Goal: Check status

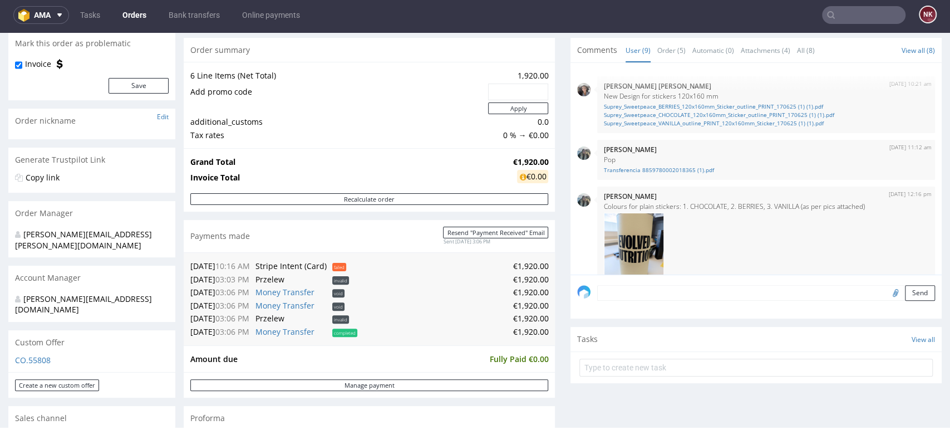
scroll to position [371, 0]
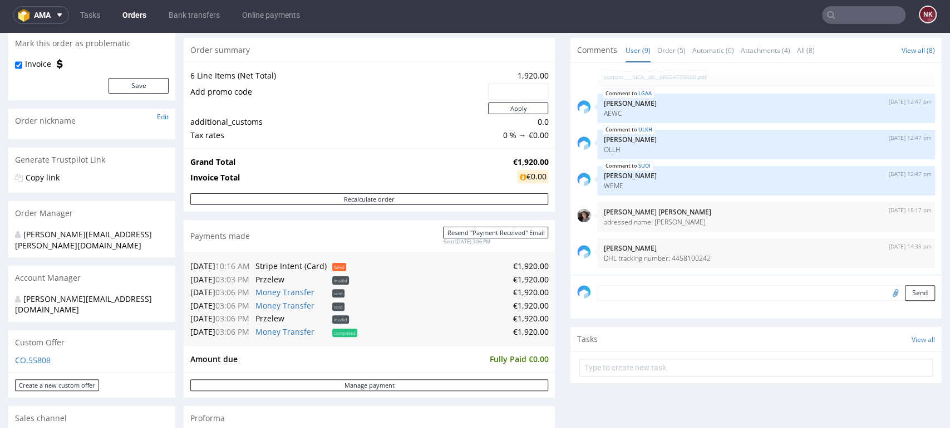
click at [837, 391] on div "Comments User (9) Order (5) Automatic (0) Attachments (4) All (8) View all (8) …" at bounding box center [756, 257] width 371 height 439
click at [548, 272] on div "Progress Payment Paid Tue 19 Aug Payment “Received” Email Sent Tue 19 Aug 15:06…" at bounding box center [563, 386] width 758 height 845
click at [552, 241] on div "Progress Payment Paid Tue 19 Aug Payment “Received” Email Sent Tue 19 Aug 15:06…" at bounding box center [563, 386] width 758 height 845
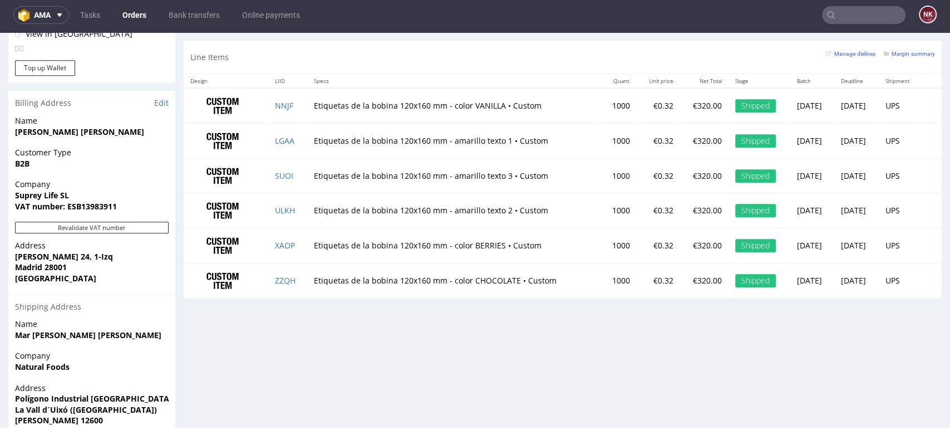
scroll to position [0, 0]
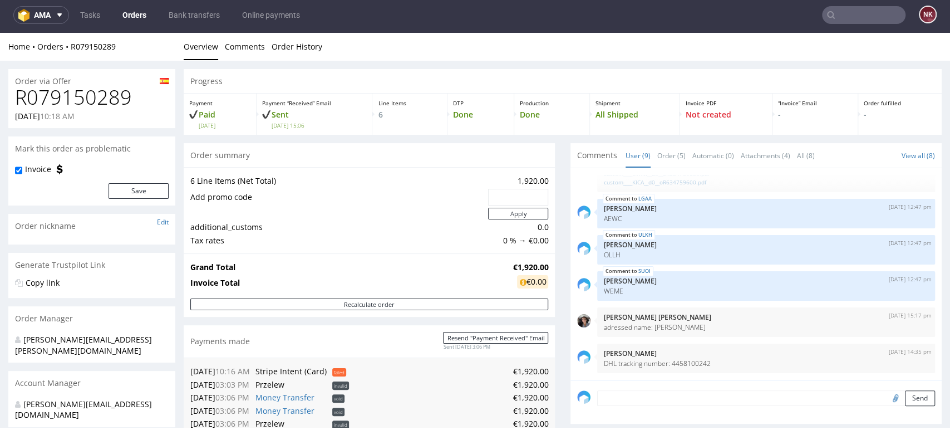
click at [868, 12] on input "text" at bounding box center [864, 15] width 84 height 18
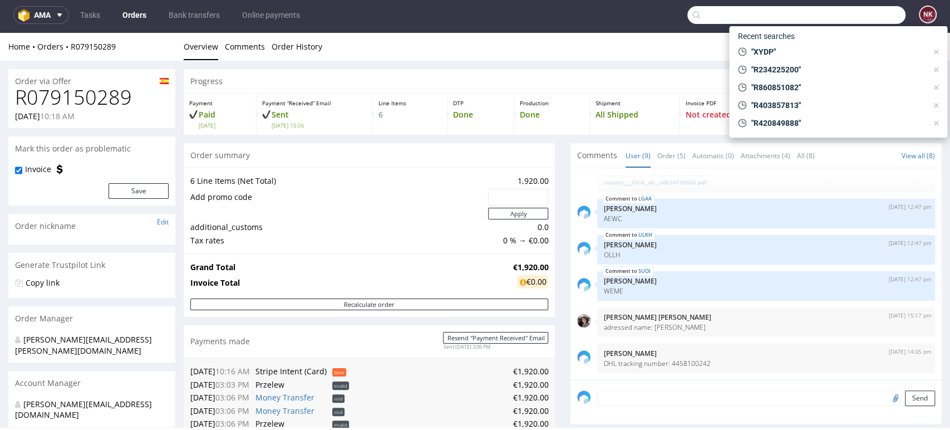
paste input "R594834128"
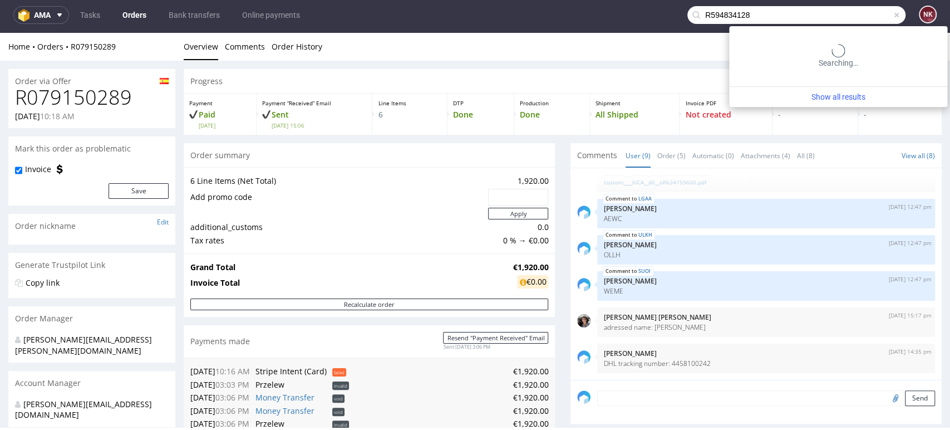
type input "R594834128"
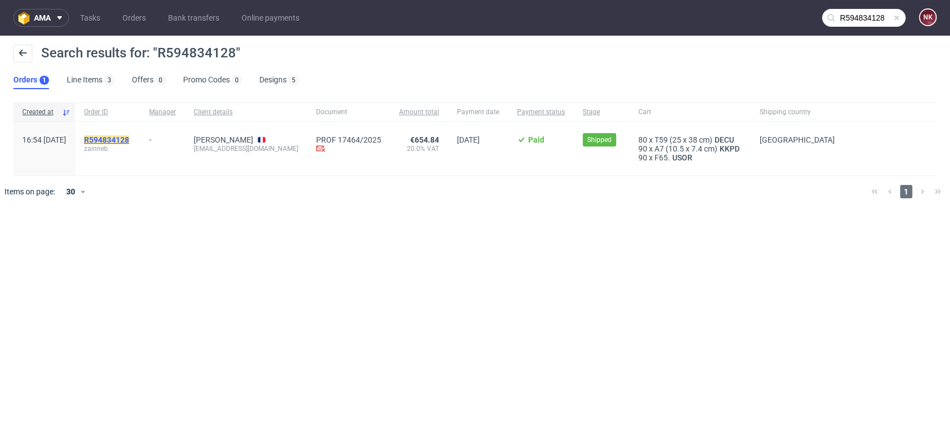
click at [129, 137] on mark "R594834128" at bounding box center [106, 139] width 45 height 9
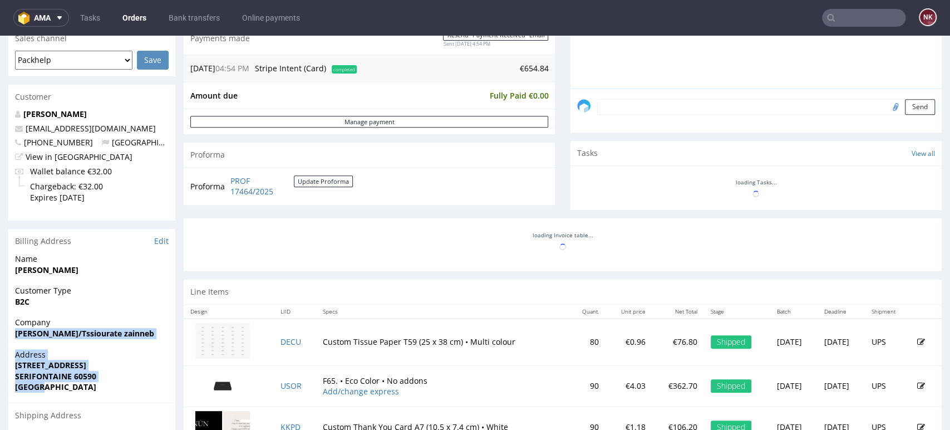
scroll to position [294, 0]
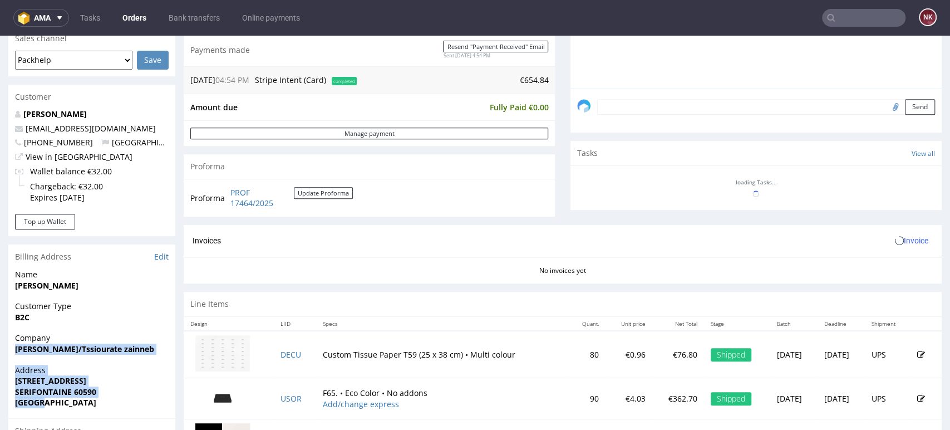
drag, startPoint x: 0, startPoint y: 328, endPoint x: 6, endPoint y: 330, distance: 5.8
click at [6, 330] on div "Order R594834128 18.08.2025 04:54 PM Mark this order as problematic Invoice Sav…" at bounding box center [475, 194] width 950 height 849
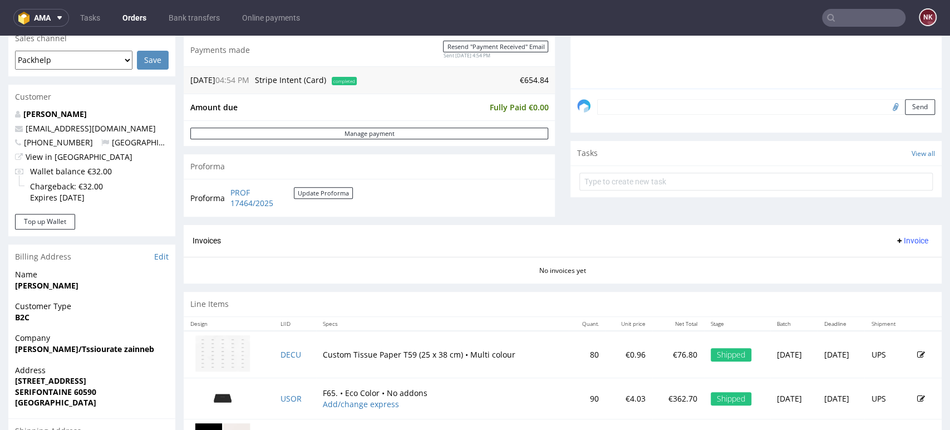
click at [555, 230] on div "Invoices Invoice" at bounding box center [563, 241] width 758 height 32
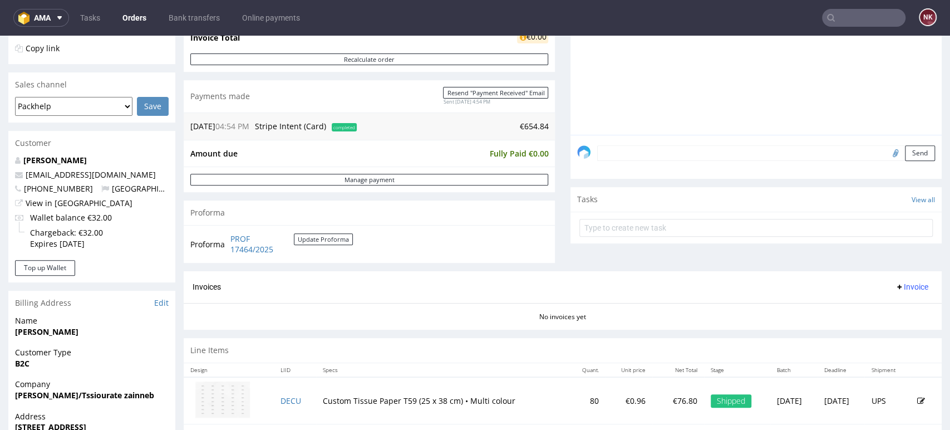
scroll to position [247, 0]
click at [866, 261] on div "Comments User (0) Order (0) Automatic (2) Attachments (0) All (2) View all (2) …" at bounding box center [756, 85] width 371 height 373
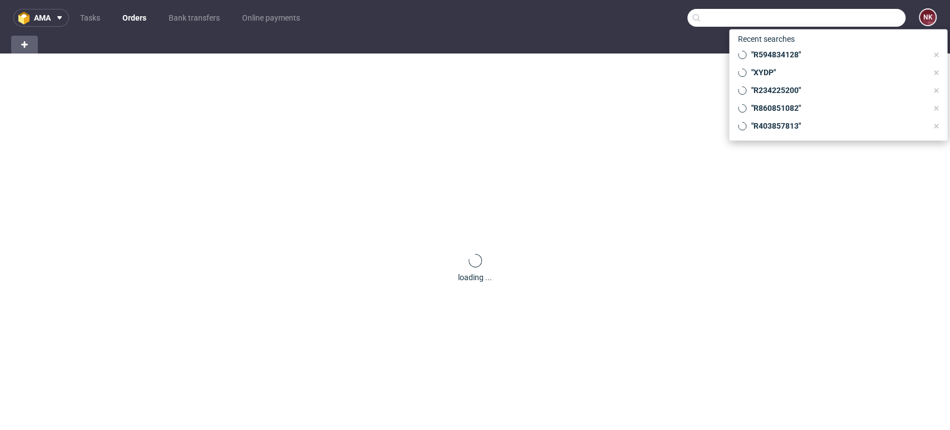
click at [876, 17] on input "text" at bounding box center [797, 18] width 218 height 18
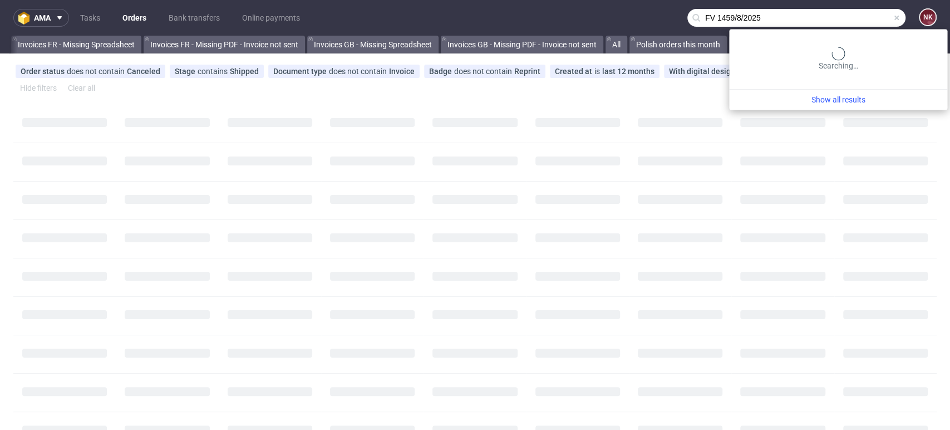
scroll to position [0, 629]
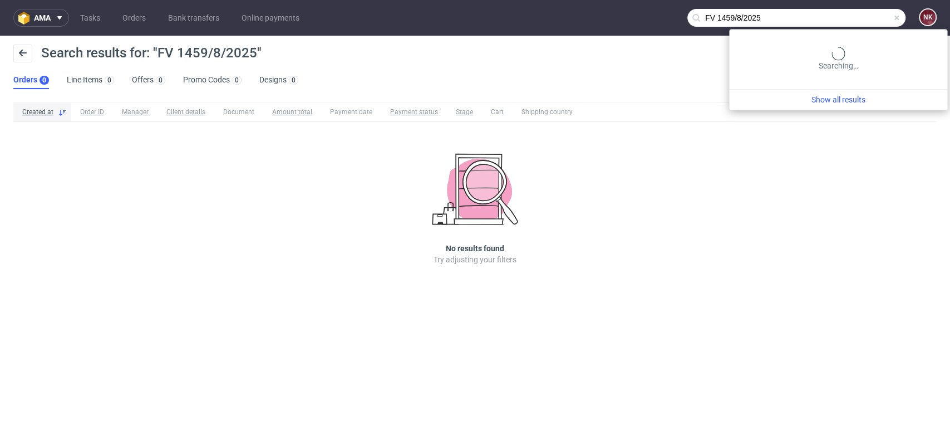
click at [865, 19] on input "FV 1459/8/2025" at bounding box center [797, 18] width 218 height 18
drag, startPoint x: 842, startPoint y: 20, endPoint x: 661, endPoint y: 41, distance: 182.1
click at [661, 41] on div "ama Tasks Orders Bank transfers Online payments FV 1459/8/2025 NK Search result…" at bounding box center [475, 215] width 950 height 430
paste input "000002528"
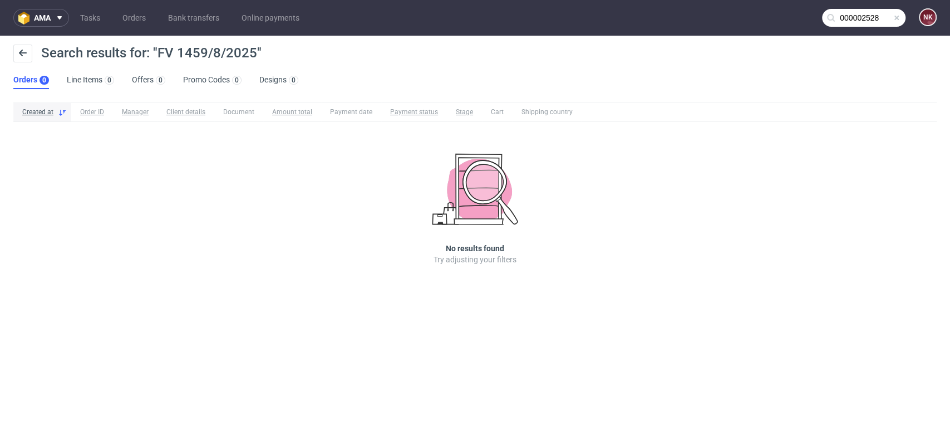
type input "000002528"
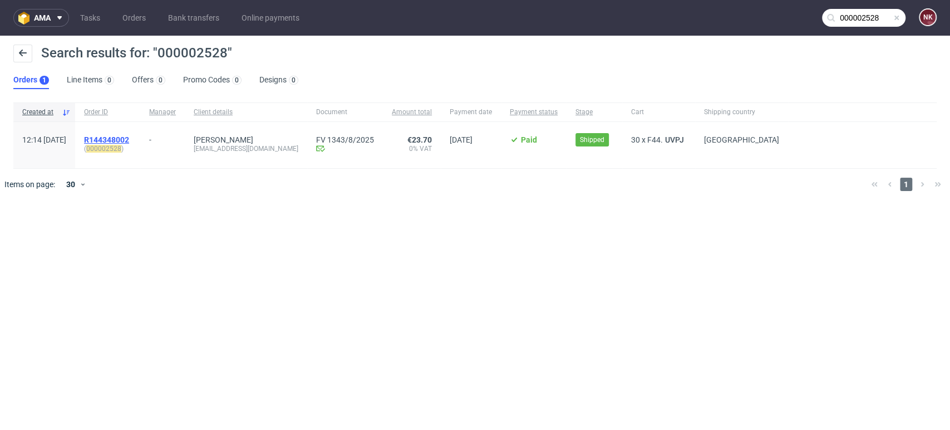
click at [129, 141] on span "R144348002" at bounding box center [106, 139] width 45 height 9
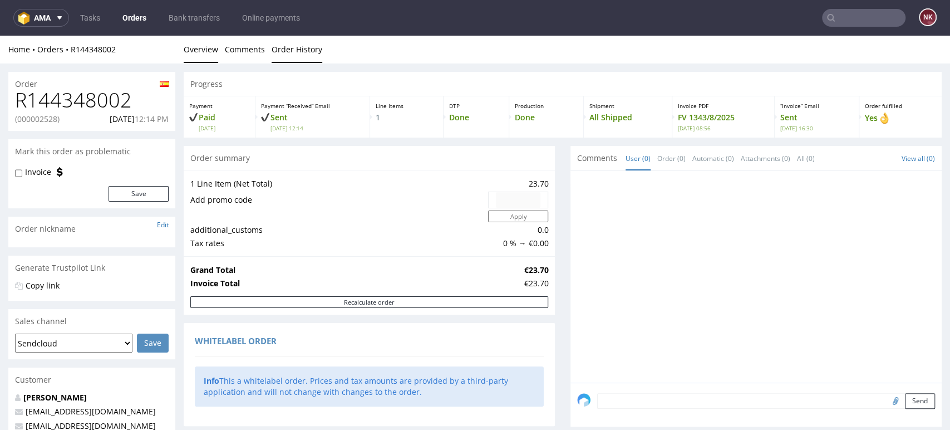
click at [286, 52] on link "Order History" at bounding box center [297, 49] width 51 height 27
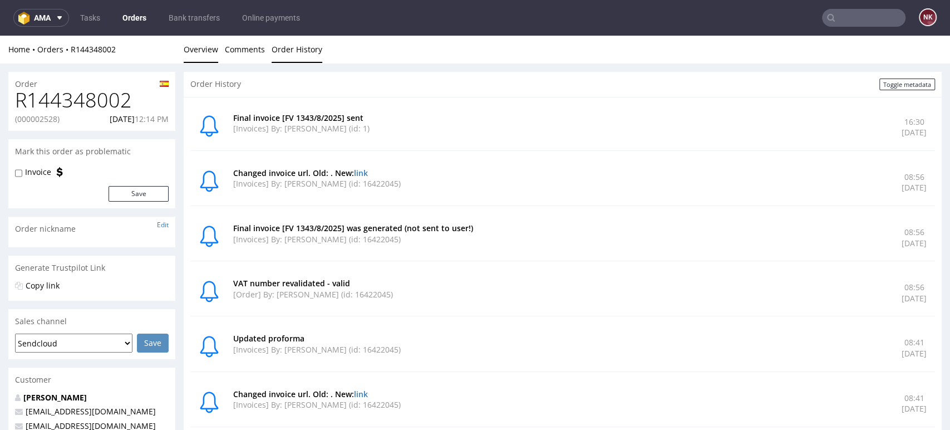
click at [199, 43] on link "Overview" at bounding box center [201, 49] width 35 height 27
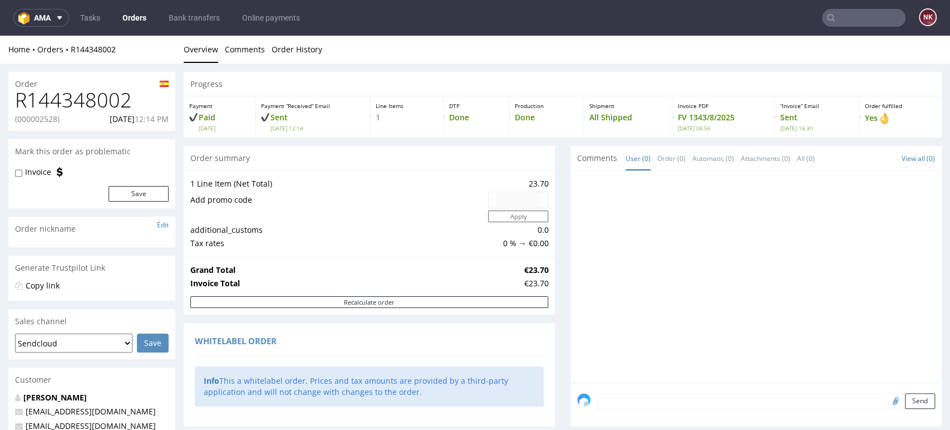
click at [100, 110] on h1 "R144348002" at bounding box center [92, 100] width 154 height 22
copy h1 "R144348002"
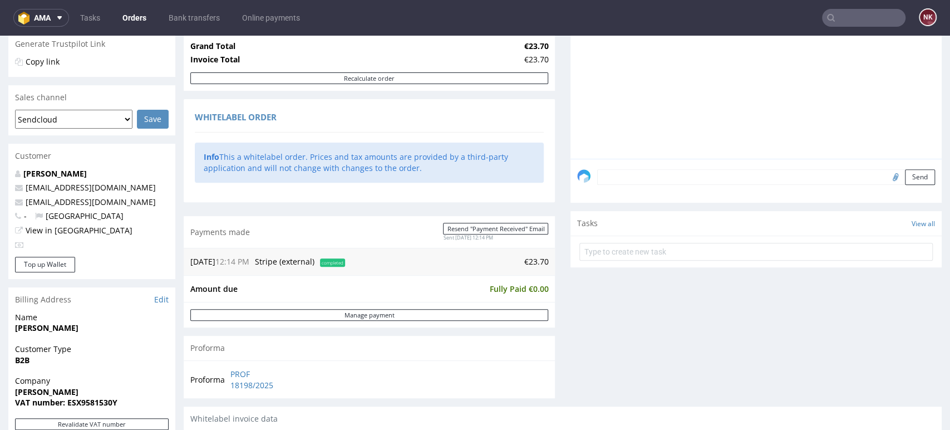
scroll to position [223, 0]
click at [840, 293] on div "Comments User (0) Order (0) Automatic (0) Attachments (0) All (0) View all (0) …" at bounding box center [756, 165] width 371 height 484
click at [855, 389] on div "Comments User (0) Order (0) Automatic (0) Attachments (0) All (0) View all (0) …" at bounding box center [756, 165] width 371 height 484
click at [558, 244] on div "Progress Payment Paid [DATE] Payment “Received” Email Sent [DATE] 12:14 Line It…" at bounding box center [563, 341] width 758 height 985
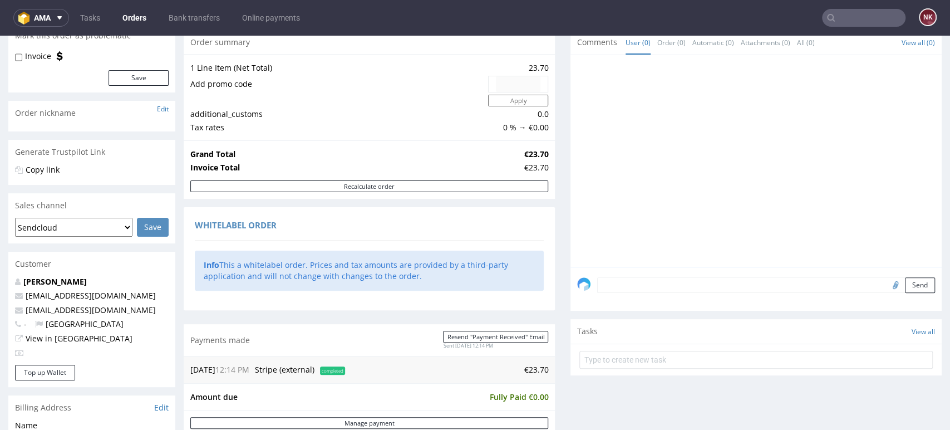
scroll to position [0, 0]
